Goal: Information Seeking & Learning: Learn about a topic

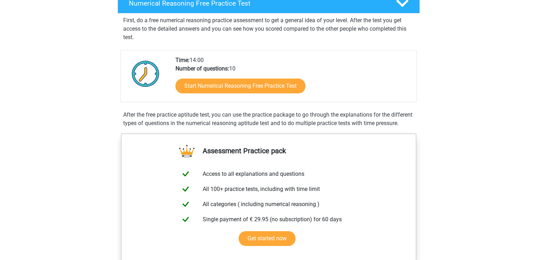
scroll to position [71, 0]
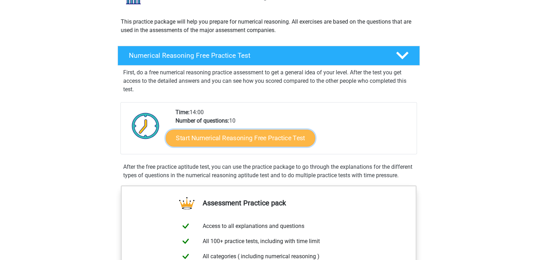
click at [230, 140] on link "Start Numerical Reasoning Free Practice Test" at bounding box center [239, 137] width 149 height 17
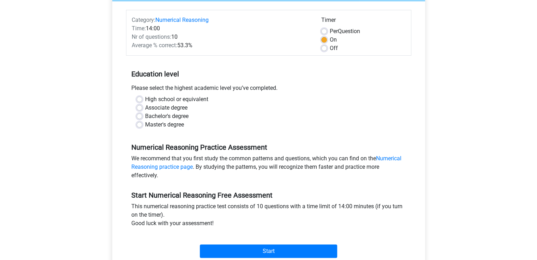
scroll to position [141, 0]
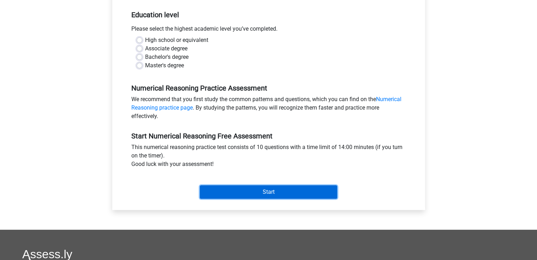
click at [261, 192] on input "Start" at bounding box center [268, 192] width 137 height 13
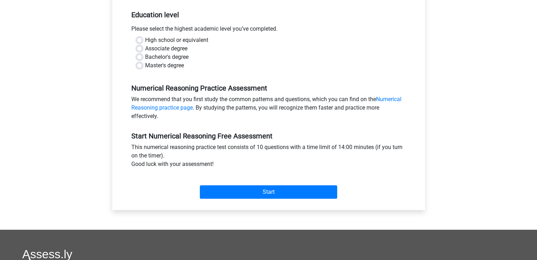
click at [234, 53] on div "Bachelor's degree" at bounding box center [269, 57] width 264 height 8
click at [145, 57] on label "Bachelor's degree" at bounding box center [166, 57] width 43 height 8
click at [137, 57] on input "Bachelor's degree" at bounding box center [140, 56] width 6 height 7
radio input "true"
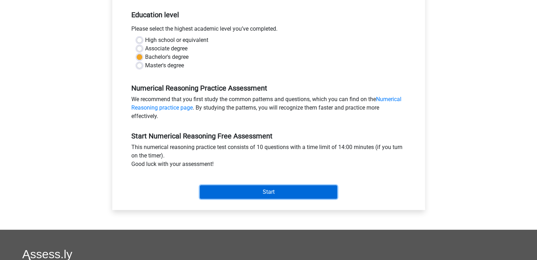
click at [284, 195] on input "Start" at bounding box center [268, 192] width 137 height 13
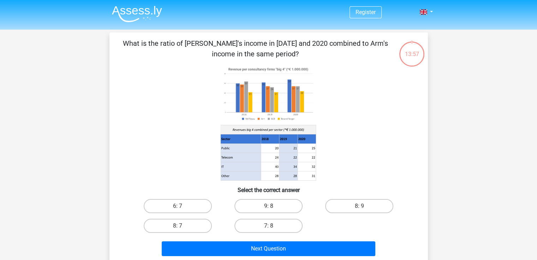
click at [248, 100] on image at bounding box center [267, 94] width 95 height 58
click at [262, 114] on image at bounding box center [267, 94] width 95 height 58
click at [268, 141] on icon at bounding box center [267, 138] width 95 height 9
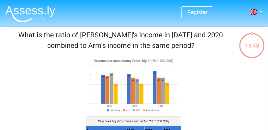
drag, startPoint x: 510, startPoint y: 0, endPoint x: 174, endPoint y: 88, distance: 348.0
click at [174, 88] on image at bounding box center [133, 85] width 95 height 58
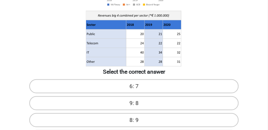
scroll to position [123, 0]
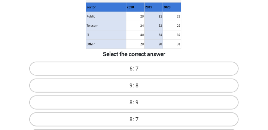
click at [139, 103] on input "8: 9" at bounding box center [136, 105] width 5 height 5
radio input "true"
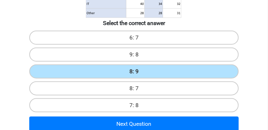
scroll to position [159, 0]
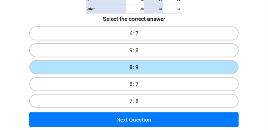
click at [64, 77] on label "8: 7" at bounding box center [134, 84] width 210 height 14
click at [134, 84] on input "8: 7" at bounding box center [136, 86] width 5 height 5
radio input "true"
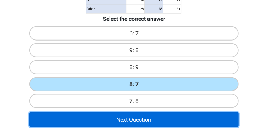
click at [150, 113] on button "Next Question" at bounding box center [134, 120] width 210 height 15
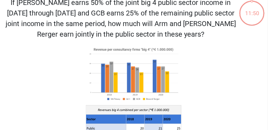
scroll to position [32, 0]
